Goal: Task Accomplishment & Management: Manage account settings

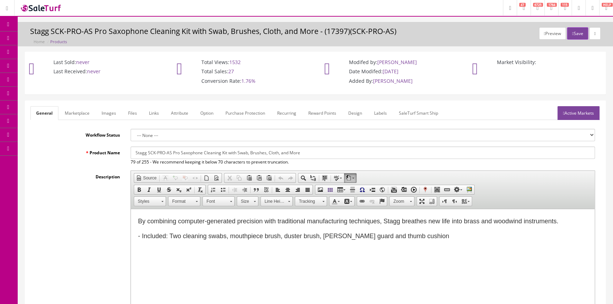
click at [34, 63] on link "POS Console" at bounding box center [55, 66] width 74 height 14
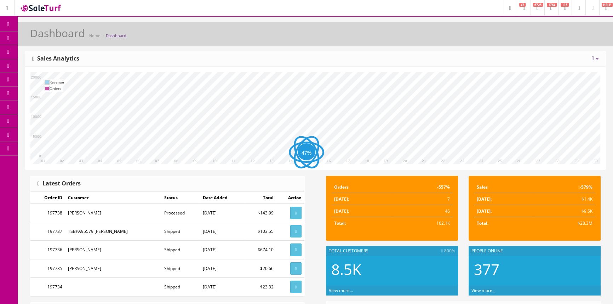
click at [55, 67] on span "POS Console" at bounding box center [54, 66] width 25 height 6
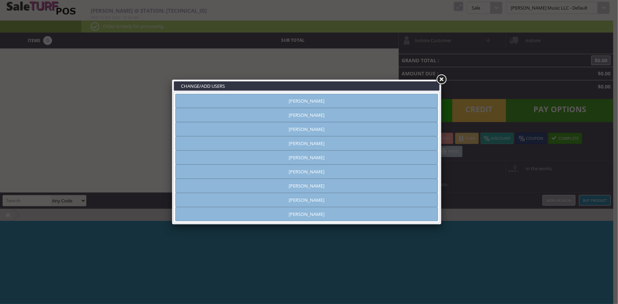
type input "amber helgren"
click at [371, 111] on link "[PERSON_NAME]" at bounding box center [306, 115] width 263 height 14
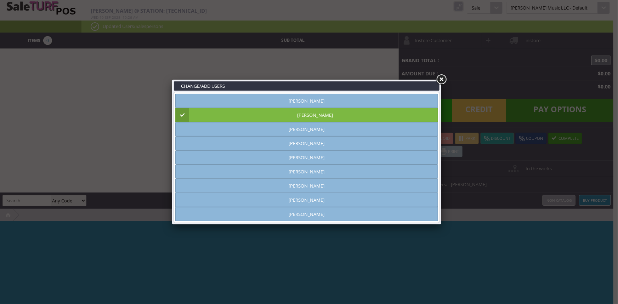
click at [442, 81] on link at bounding box center [441, 79] width 13 height 13
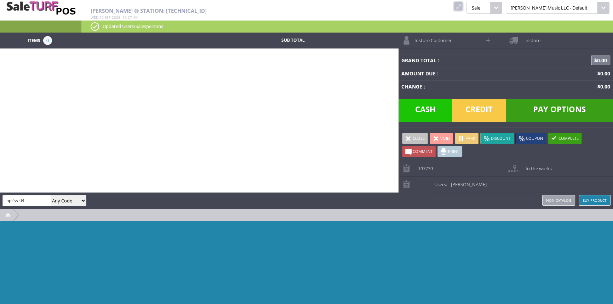
type input "np2ss-04"
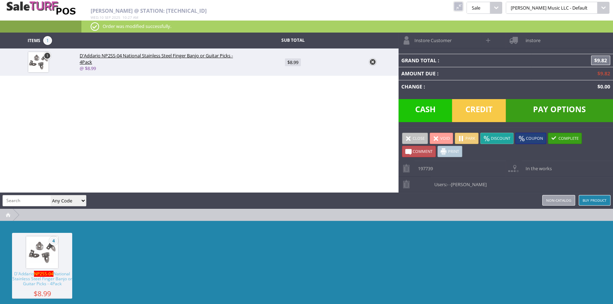
click at [448, 116] on span "Cash" at bounding box center [426, 110] width 54 height 23
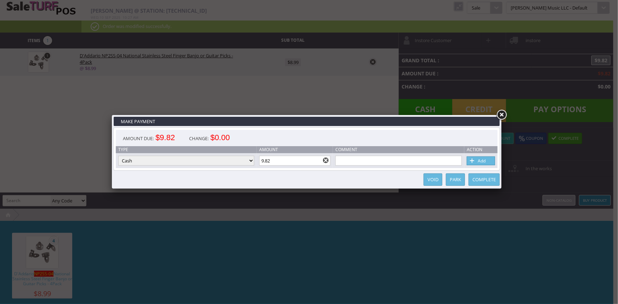
click at [487, 159] on link "Add" at bounding box center [481, 161] width 28 height 9
type input "0"
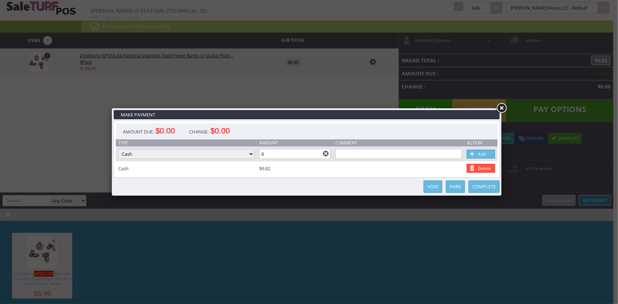
click at [487, 188] on link "Complete" at bounding box center [484, 187] width 31 height 12
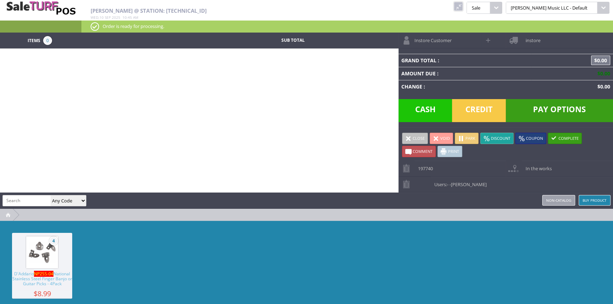
click at [463, 7] on link at bounding box center [458, 6] width 9 height 9
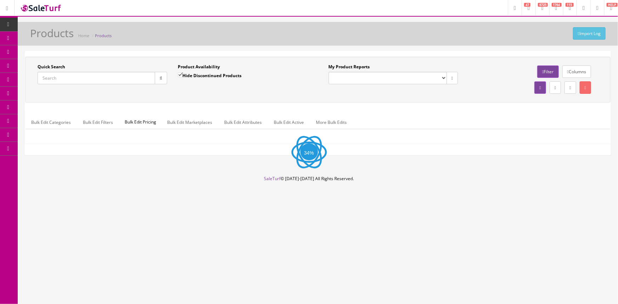
click at [119, 78] on input "Quick Search" at bounding box center [97, 78] width 118 height 12
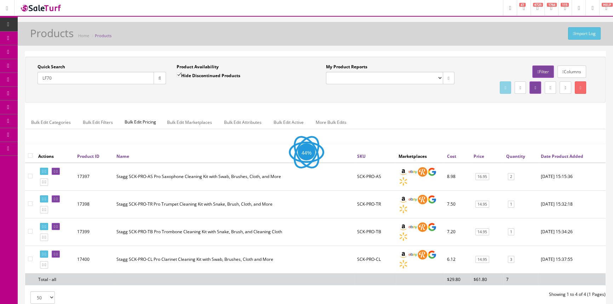
type input "LF70"
click at [216, 28] on div "Import Log Products Home Products" at bounding box center [315, 35] width 585 height 17
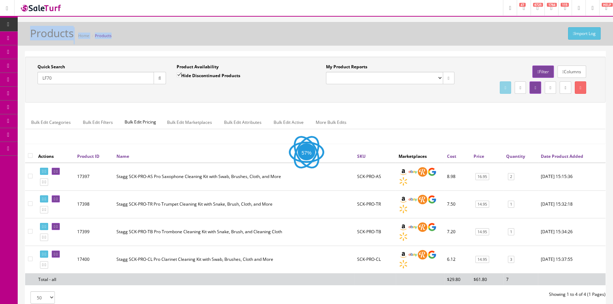
click at [216, 28] on div "Import Log Products Home Products" at bounding box center [315, 35] width 585 height 17
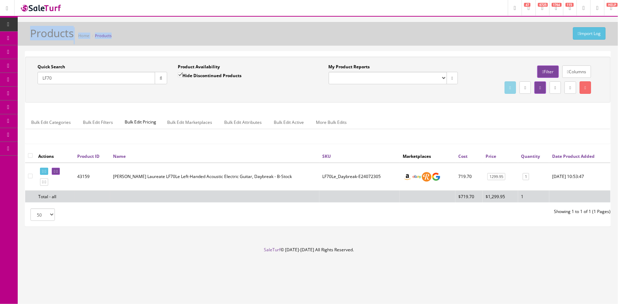
click at [228, 35] on div "Import Log Products Home Products" at bounding box center [318, 35] width 590 height 17
click at [216, 49] on div "Import Log Products Home Products Quick Search LF70 Date From Product Availabil…" at bounding box center [318, 134] width 600 height 225
click at [58, 172] on icon at bounding box center [56, 172] width 1 height 4
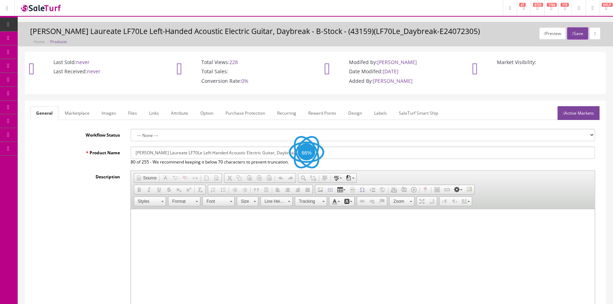
click at [111, 113] on link "Images" at bounding box center [109, 113] width 26 height 14
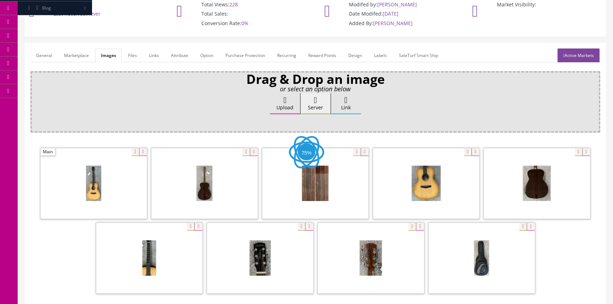
scroll to position [64, 0]
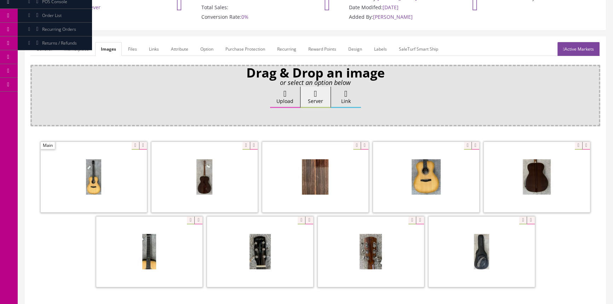
click at [49, 48] on link "General" at bounding box center [43, 49] width 27 height 14
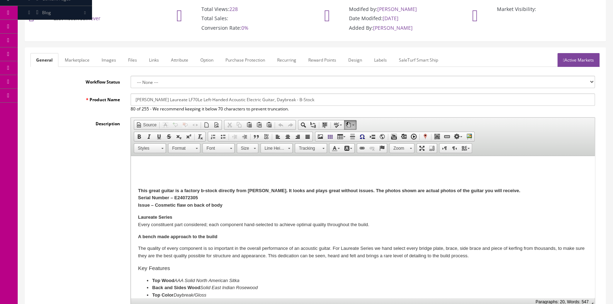
scroll to position [0, 0]
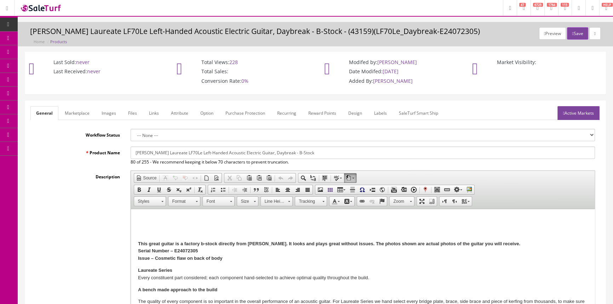
click at [69, 33] on link "Products" at bounding box center [55, 39] width 74 height 14
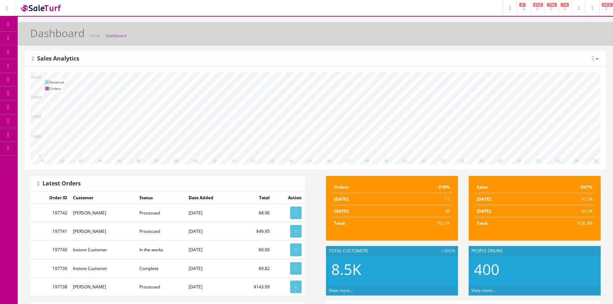
click at [60, 38] on span "Products" at bounding box center [50, 38] width 17 height 6
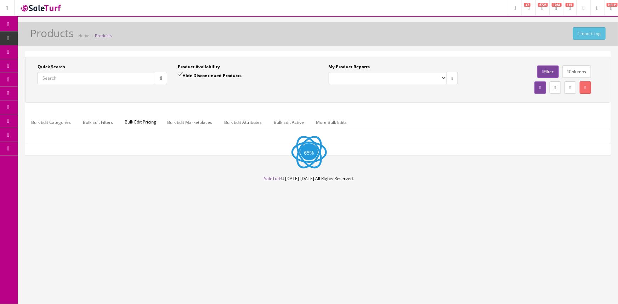
click at [67, 75] on input "Quick Search" at bounding box center [97, 78] width 118 height 12
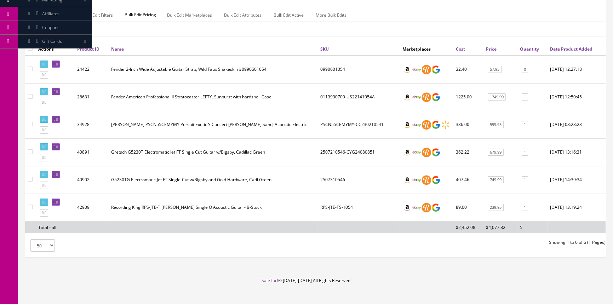
scroll to position [114, 0]
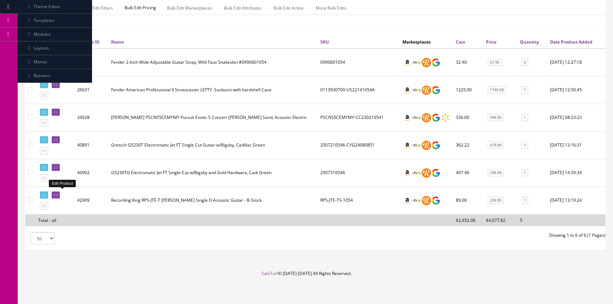
type input "1054"
click at [55, 193] on icon at bounding box center [54, 195] width 1 height 4
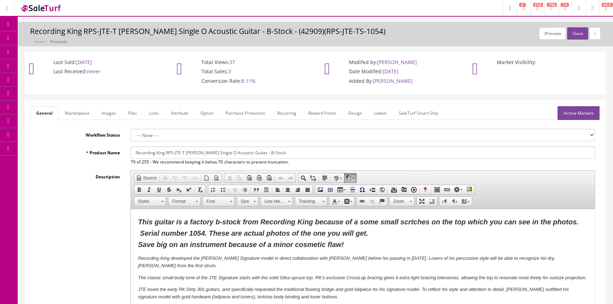
click at [377, 113] on link "Labels" at bounding box center [381, 113] width 24 height 14
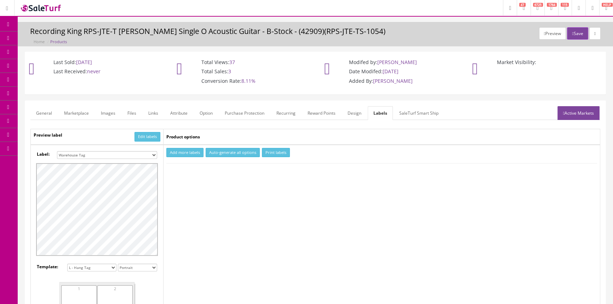
click at [151, 154] on select "Small Label 2 x 1 Label Shoe label 100 barcodes Dymo Label 2 X 1 Sticker Labels…" at bounding box center [107, 155] width 100 height 8
select select "16"
click at [57, 151] on select "Small Label 2 x 1 Label Shoe label 100 barcodes Dymo Label 2 X 1 Sticker Labels…" at bounding box center [107, 155] width 100 height 8
click at [197, 150] on button "Add more labels" at bounding box center [184, 153] width 37 height 10
type input "1"
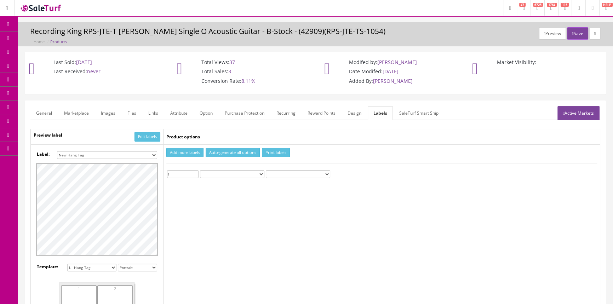
click at [194, 171] on input "1" at bounding box center [183, 174] width 32 height 8
click at [279, 149] on button "Print labels" at bounding box center [276, 153] width 28 height 10
click at [55, 39] on span "Products" at bounding box center [50, 38] width 17 height 6
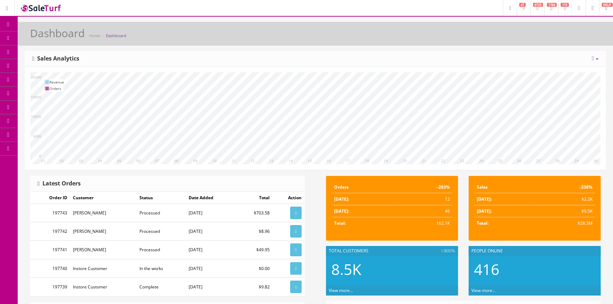
click at [53, 37] on span "Products" at bounding box center [50, 38] width 17 height 6
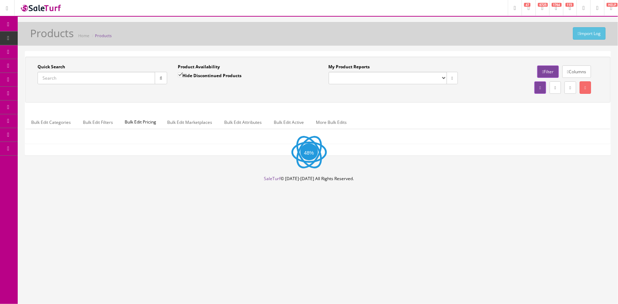
click at [135, 77] on input "Quick Search" at bounding box center [97, 78] width 118 height 12
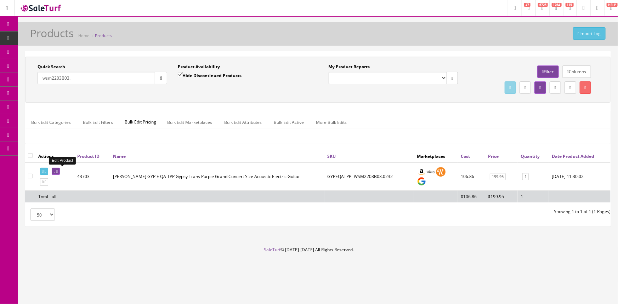
type input "wsm2203B03."
click at [55, 171] on icon at bounding box center [54, 172] width 1 height 4
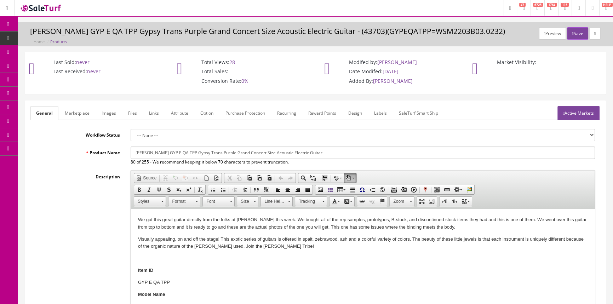
click at [103, 112] on link "Images" at bounding box center [109, 113] width 26 height 14
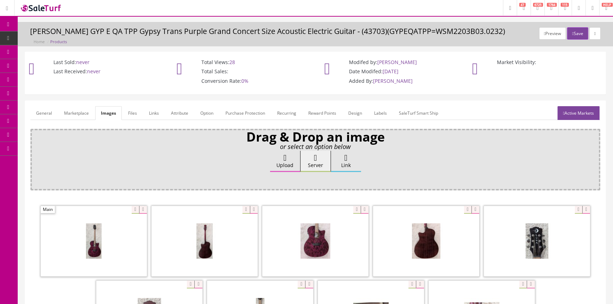
click at [44, 112] on link "General" at bounding box center [43, 113] width 27 height 14
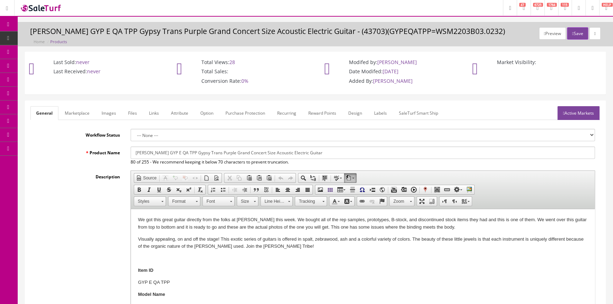
click at [383, 111] on link "Labels" at bounding box center [381, 113] width 24 height 14
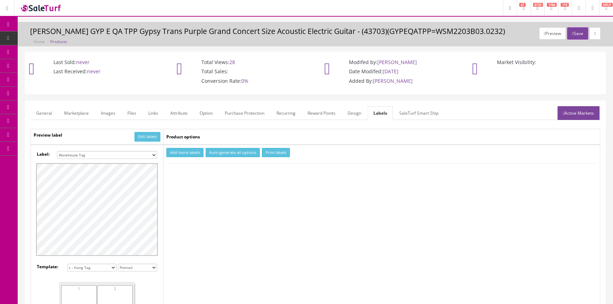
click at [131, 155] on select "Small Label 2 x 1 Label Shoe label 100 barcodes Dymo Label 2 X 1 Sticker Labels…" at bounding box center [107, 155] width 100 height 8
select select "16"
click at [57, 151] on select "Small Label 2 x 1 Label Shoe label 100 barcodes Dymo Label 2 X 1 Sticker Labels…" at bounding box center [107, 155] width 100 height 8
click at [183, 155] on button "Add more labels" at bounding box center [184, 153] width 37 height 10
drag, startPoint x: 194, startPoint y: 172, endPoint x: 231, endPoint y: 168, distance: 37.0
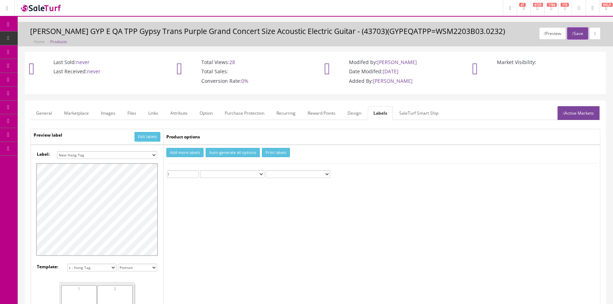
type input "1"
click at [194, 172] on input "1" at bounding box center [183, 174] width 32 height 8
click at [265, 152] on button "Print labels" at bounding box center [276, 153] width 28 height 10
click at [50, 61] on link "POS Console" at bounding box center [55, 66] width 74 height 14
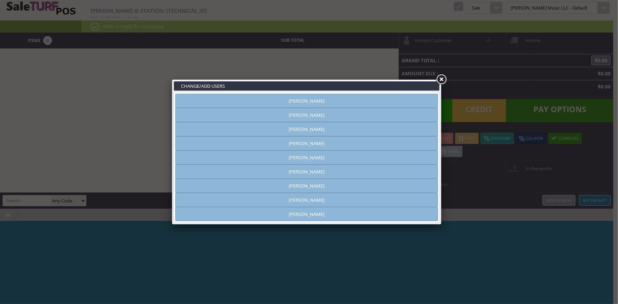
type input "[PERSON_NAME]"
click at [315, 139] on link "[PERSON_NAME]" at bounding box center [306, 143] width 263 height 14
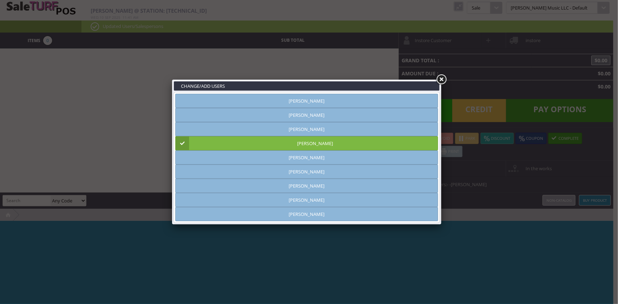
click at [441, 78] on link at bounding box center [441, 79] width 13 height 13
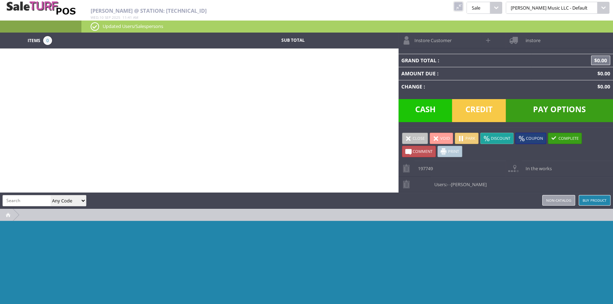
click at [423, 165] on span "197749" at bounding box center [424, 166] width 18 height 11
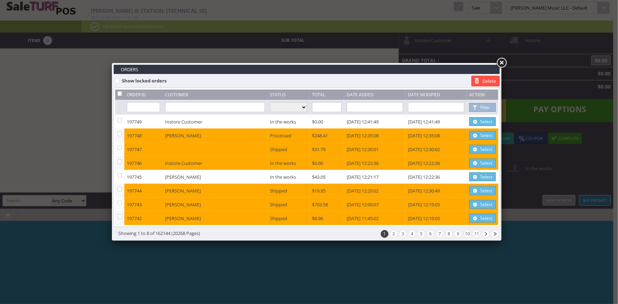
click at [482, 177] on link "Select" at bounding box center [482, 176] width 27 height 9
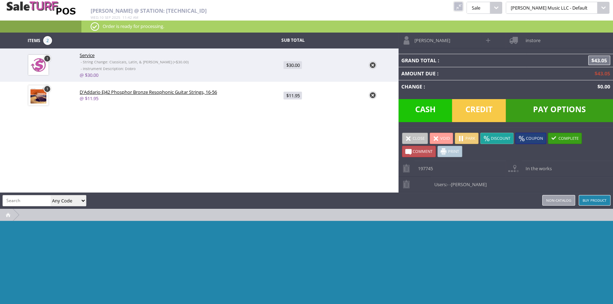
click at [479, 110] on span "Credit" at bounding box center [479, 110] width 54 height 23
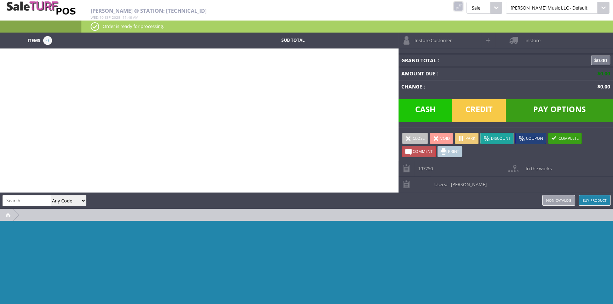
click at [463, 7] on link at bounding box center [458, 6] width 9 height 9
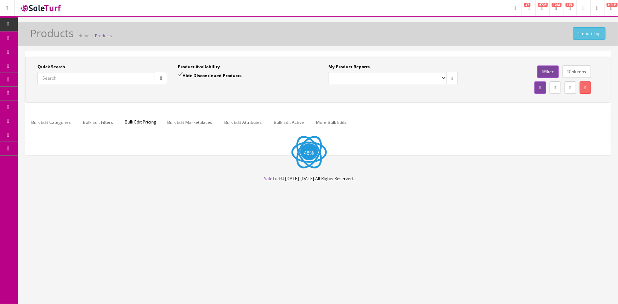
click at [95, 74] on input "Quick Search" at bounding box center [97, 78] width 118 height 12
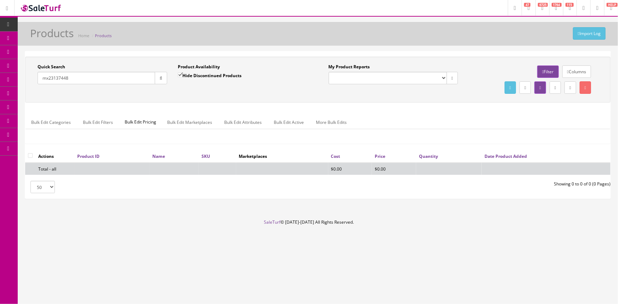
type input "mx23137448"
click at [180, 74] on input "Hide Discontinued Products" at bounding box center [180, 75] width 5 height 5
checkbox input "false"
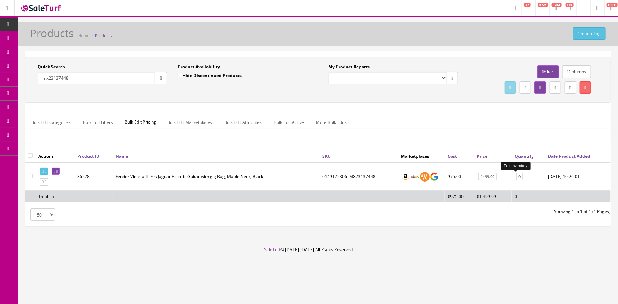
click at [516, 177] on link "0" at bounding box center [519, 176] width 6 height 7
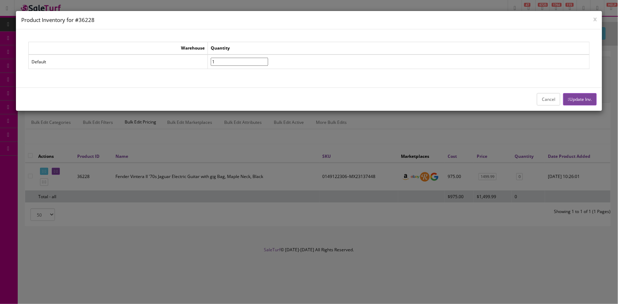
type input"] "1"
click at [268, 59] on input"] "1" at bounding box center [239, 62] width 57 height 8
click at [572, 95] on button "Update Inv." at bounding box center [580, 99] width 34 height 12
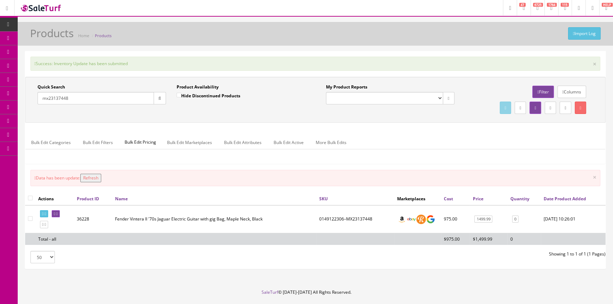
click at [99, 179] on button "Refresh" at bounding box center [90, 178] width 21 height 9
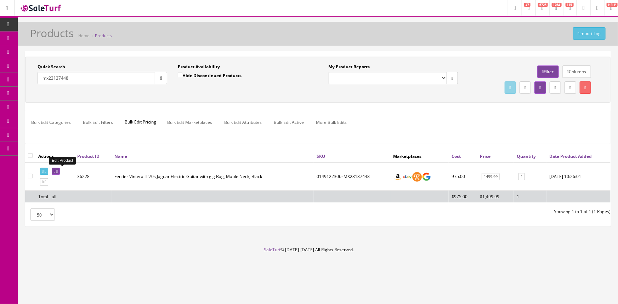
click at [55, 170] on icon at bounding box center [54, 172] width 1 height 4
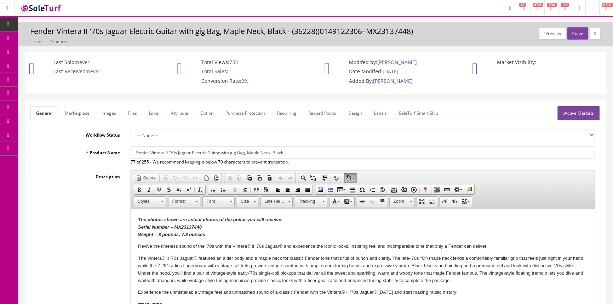
click at [108, 107] on link "Images" at bounding box center [109, 113] width 26 height 14
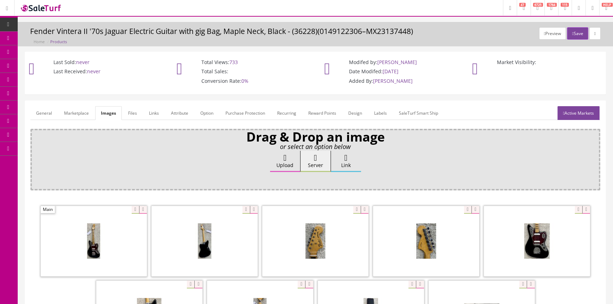
click at [382, 112] on link "Labels" at bounding box center [381, 113] width 24 height 14
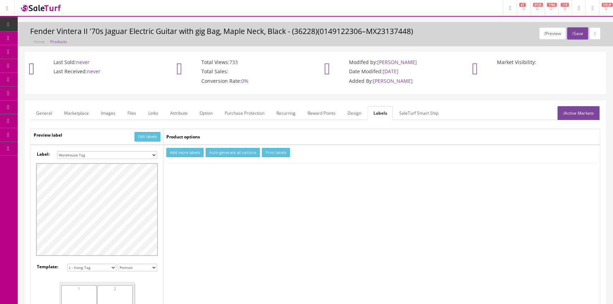
click at [138, 153] on select "Small Label 2 x 1 Label Shoe label 100 barcodes Dymo Label 2 X 1 Sticker Labels…" at bounding box center [107, 155] width 100 height 8
select select "16"
click at [57, 151] on select "Small Label 2 x 1 Label Shoe label 100 barcodes Dymo Label 2 X 1 Sticker Labels…" at bounding box center [107, 155] width 100 height 8
click at [184, 150] on button "Add more labels" at bounding box center [184, 153] width 37 height 10
type input "1"
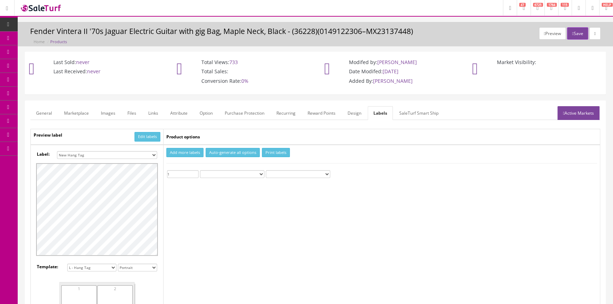
click at [195, 172] on input "1" at bounding box center [183, 174] width 32 height 8
click at [286, 154] on button "Print labels" at bounding box center [276, 153] width 28 height 10
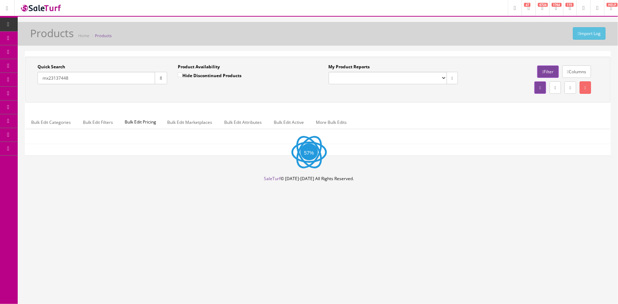
click at [113, 81] on input "mx23137448" at bounding box center [97, 78] width 118 height 12
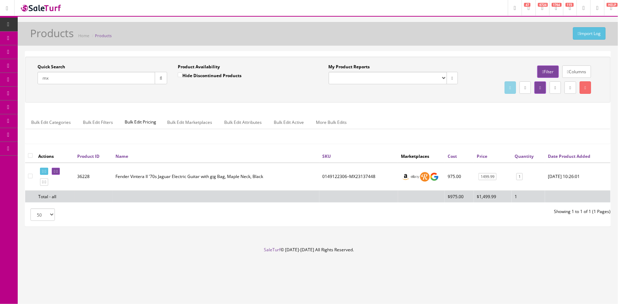
type input "m"
type input "artnouveau"
click at [58, 170] on icon at bounding box center [56, 172] width 1 height 4
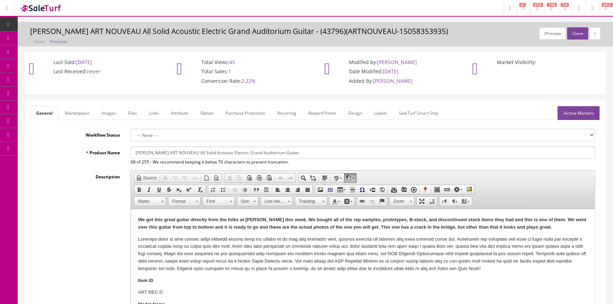
click at [112, 110] on link "Images" at bounding box center [109, 113] width 26 height 14
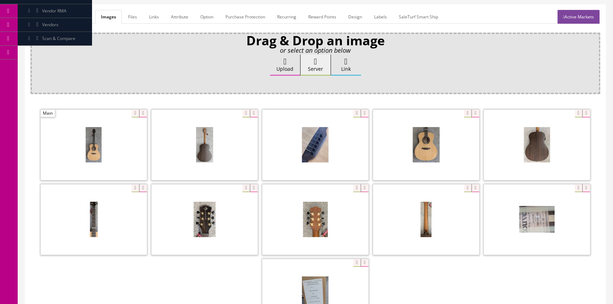
scroll to position [129, 0]
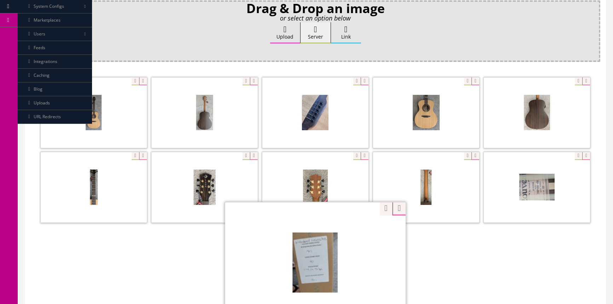
click at [350, 230] on div "Zoom" at bounding box center [315, 262] width 181 height 120
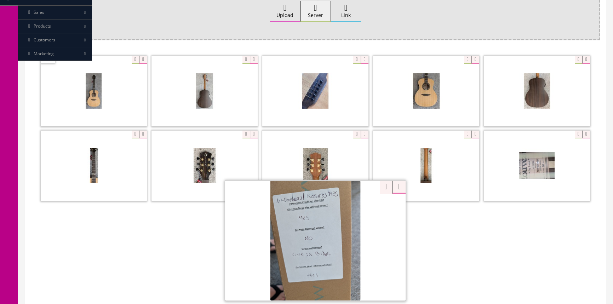
scroll to position [161, 0]
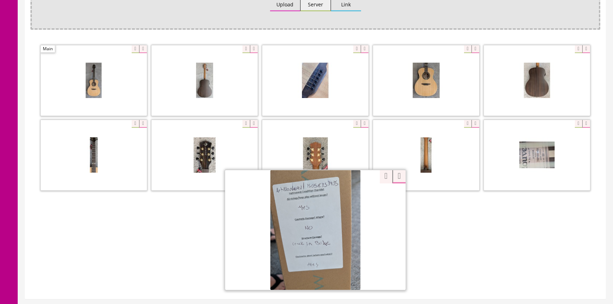
click at [439, 223] on div at bounding box center [315, 156] width 570 height 224
